Goal: Find specific page/section

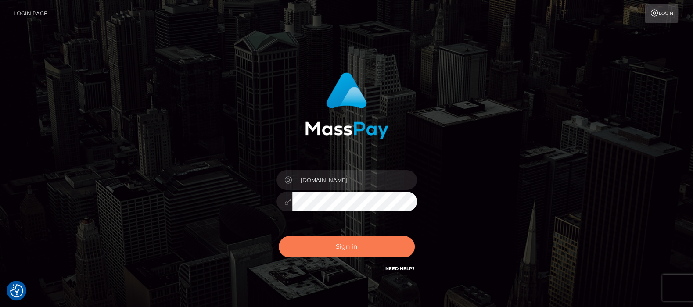
click at [347, 246] on button "Sign in" at bounding box center [347, 247] width 136 height 22
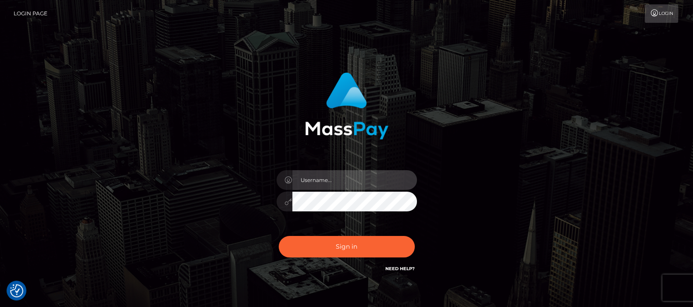
click at [333, 183] on input "text" at bounding box center [354, 180] width 125 height 20
type input "df.es"
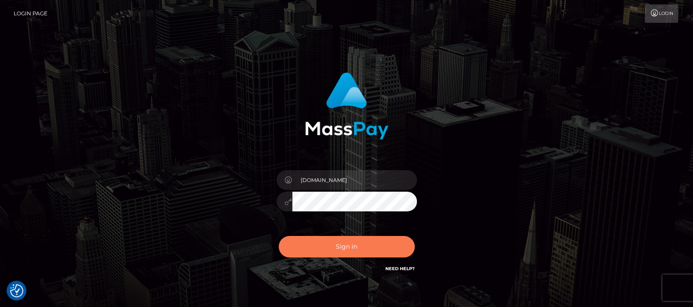
click at [340, 243] on button "Sign in" at bounding box center [347, 247] width 136 height 22
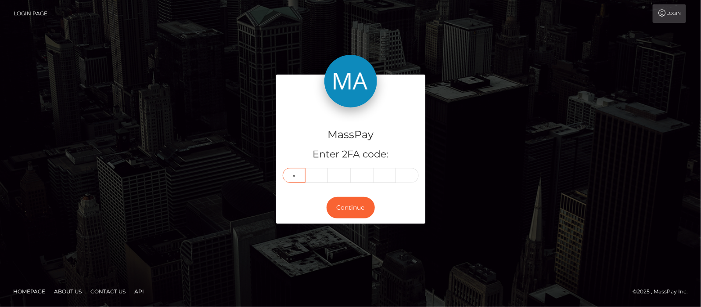
type input "2"
type input "9"
type input "7"
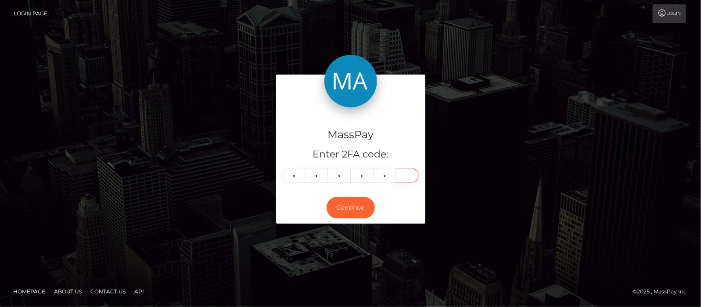
type input "4"
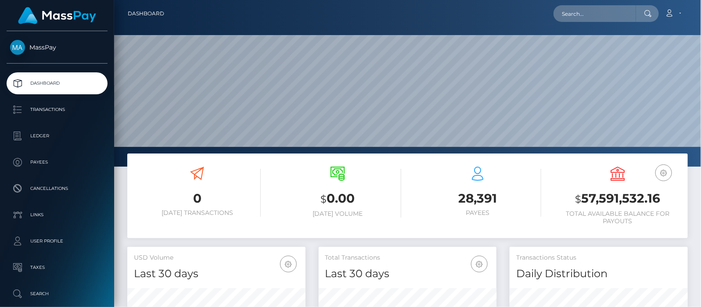
scroll to position [155, 178]
click at [574, 16] on input "text" at bounding box center [594, 13] width 82 height 17
paste input "[EMAIL_ADDRESS][DOMAIN_NAME]"
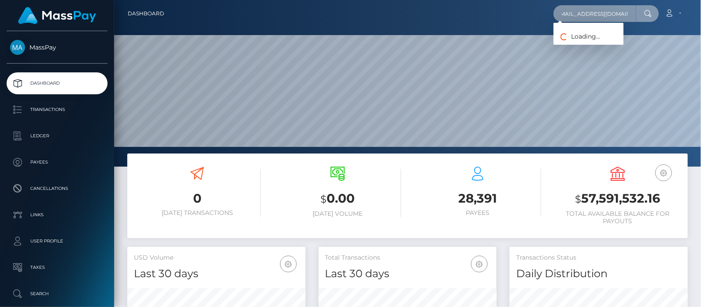
type input "[EMAIL_ADDRESS][DOMAIN_NAME]"
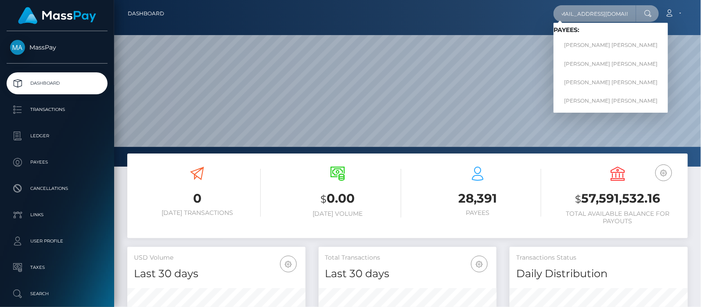
scroll to position [0, 0]
click at [595, 43] on link "[PERSON_NAME] [PERSON_NAME]" at bounding box center [610, 45] width 115 height 16
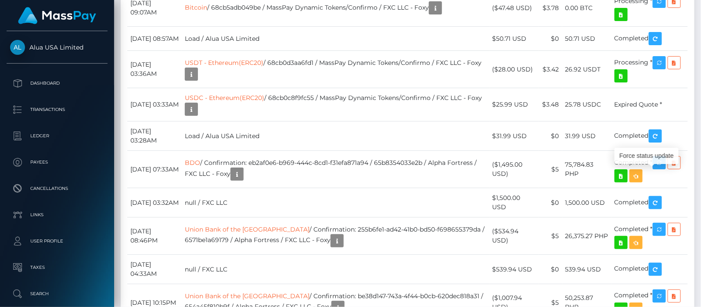
scroll to position [105, 178]
click at [661, 7] on icon "button" at bounding box center [659, 1] width 11 height 11
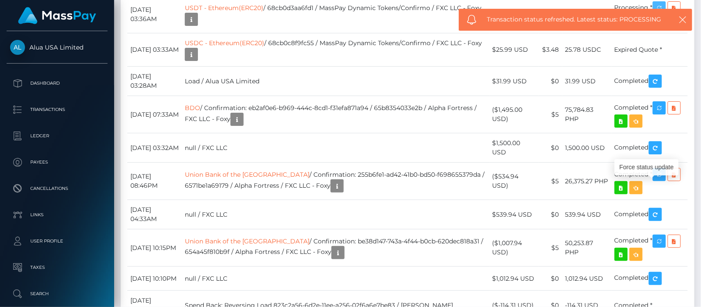
click at [658, 14] on icon "button" at bounding box center [659, 8] width 11 height 11
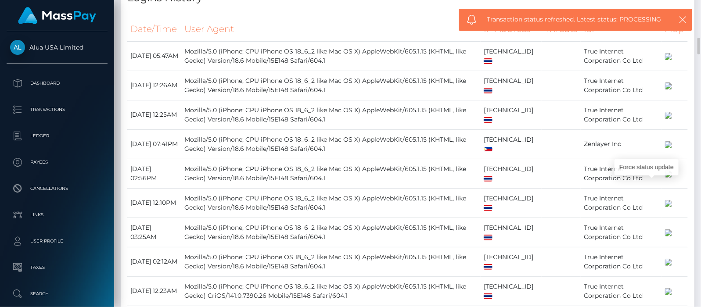
scroll to position [1645, 0]
